Goal: Transaction & Acquisition: Purchase product/service

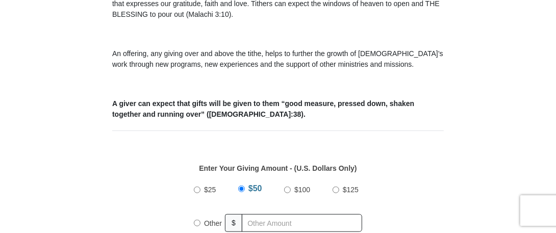
scroll to position [408, 0]
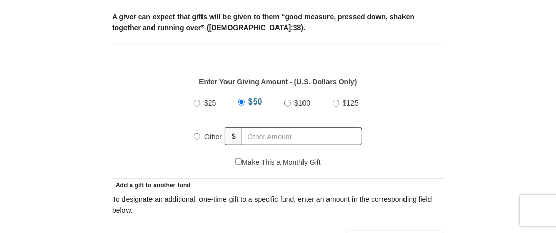
click at [194, 136] on input "Other" at bounding box center [197, 136] width 7 height 7
radio input "true"
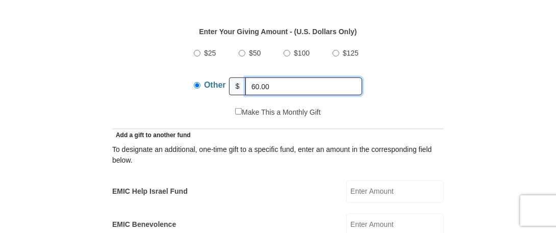
scroll to position [510, 0]
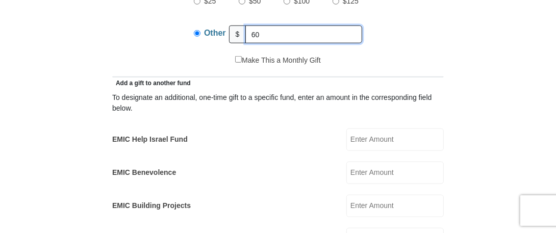
type input "6"
type input "30"
click at [359, 140] on input "EMIC Help Israel Fund" at bounding box center [394, 139] width 97 height 22
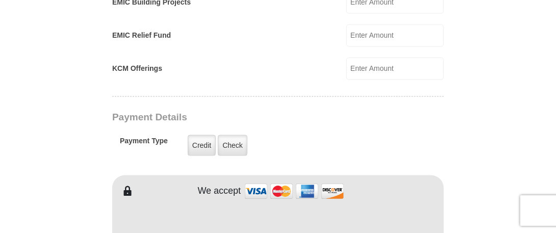
scroll to position [714, 0]
type input "30"
click at [225, 142] on label "Check" at bounding box center [233, 145] width 30 height 21
click at [0, 0] on input "Check" at bounding box center [0, 0] width 0 height 0
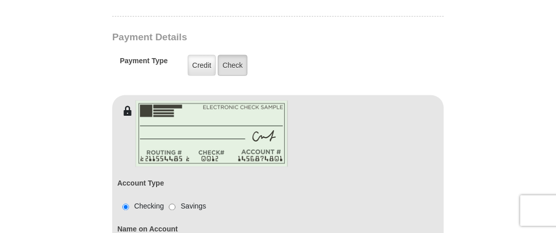
scroll to position [866, 0]
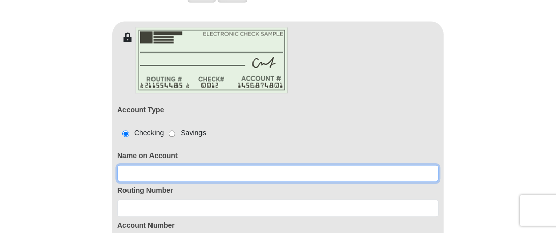
click at [160, 167] on input at bounding box center [277, 173] width 321 height 17
type input "[PERSON_NAME] [PERSON_NAME]"
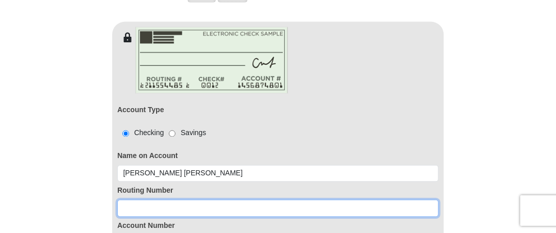
click at [145, 206] on input at bounding box center [277, 208] width 321 height 17
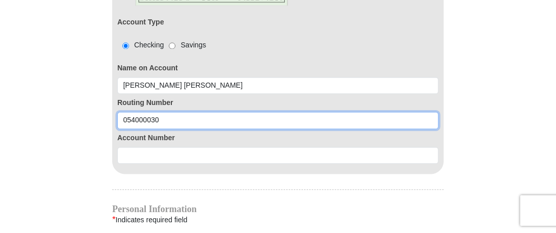
scroll to position [968, 0]
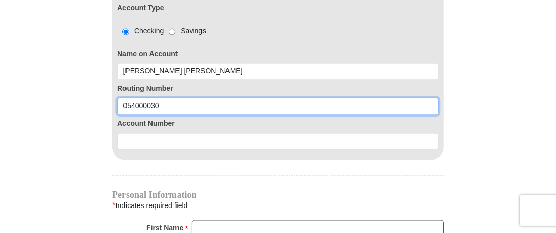
type input "054000030"
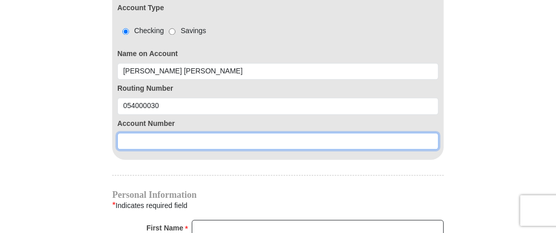
click at [130, 137] on input at bounding box center [277, 141] width 321 height 17
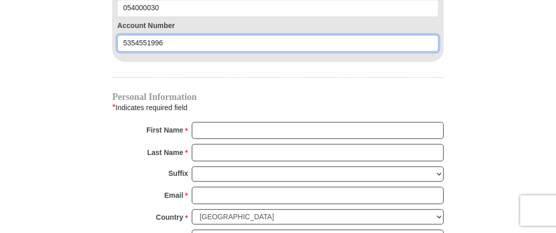
scroll to position [1070, 0]
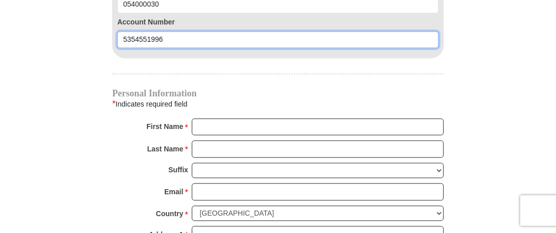
type input "5354551996"
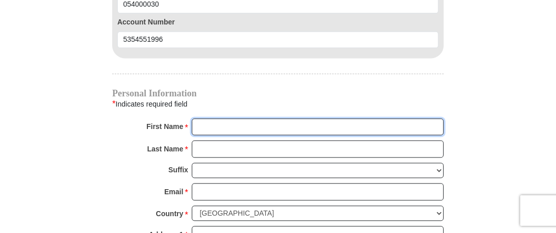
click at [202, 118] on input "First Name *" at bounding box center [318, 126] width 252 height 17
type input "[PERSON_NAME]"
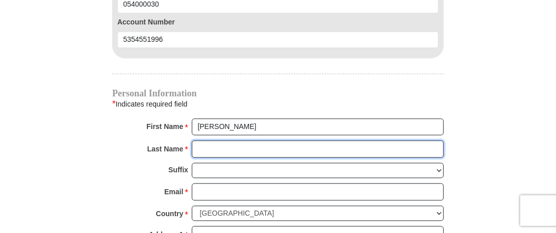
type input "[PERSON_NAME]"
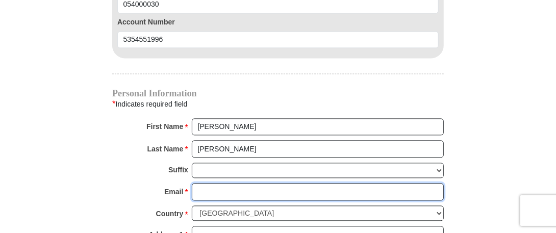
type input "[EMAIL_ADDRESS][DOMAIN_NAME]"
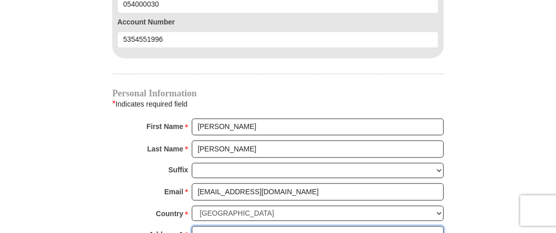
type input "[STREET_ADDRESS][PERSON_NAME]"
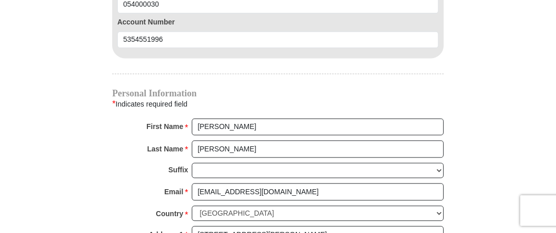
type input "Jarrettsville"
select select "MD"
type input "21084"
type input "2527251136"
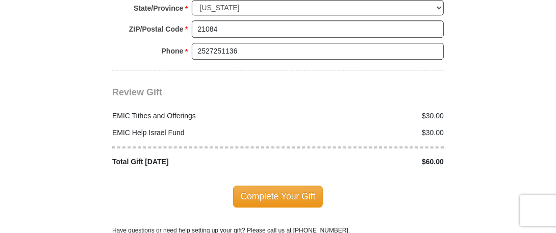
scroll to position [1427, 0]
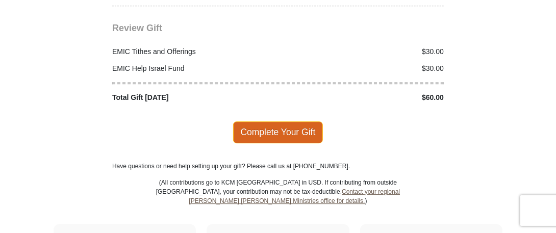
click at [280, 121] on span "Complete Your Gift" at bounding box center [278, 131] width 90 height 21
